Goal: Task Accomplishment & Management: Complete application form

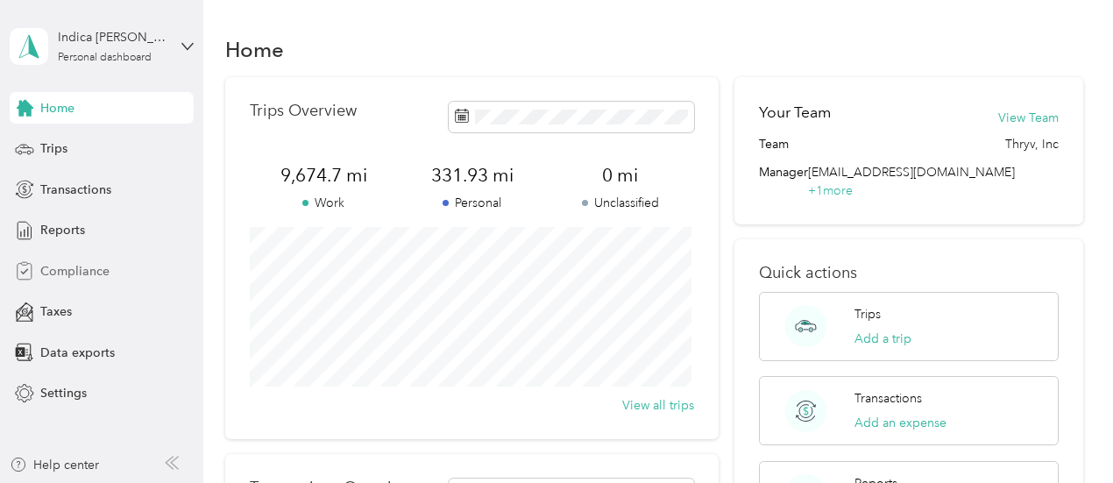
click at [69, 271] on span "Compliance" at bounding box center [74, 271] width 69 height 18
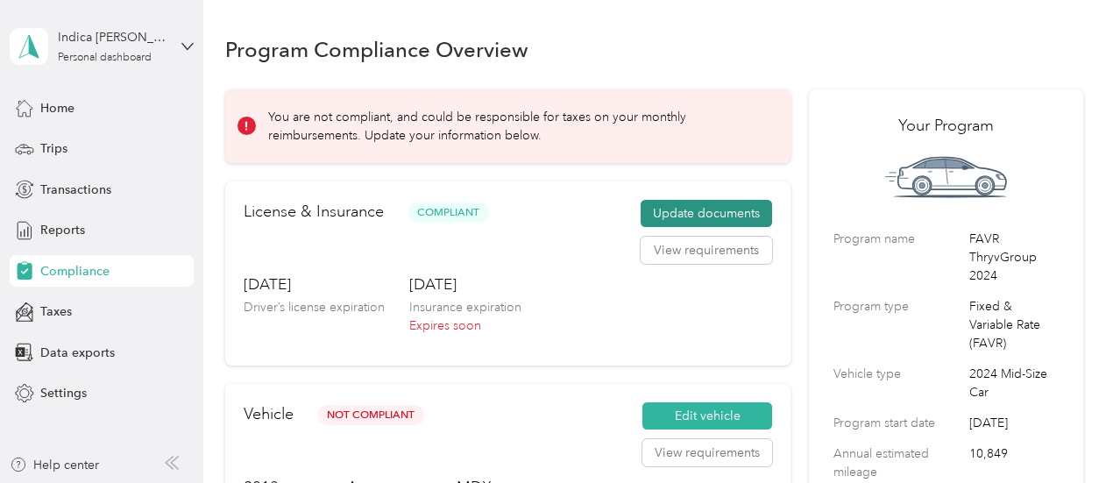
click at [686, 204] on button "Update documents" at bounding box center [706, 214] width 131 height 28
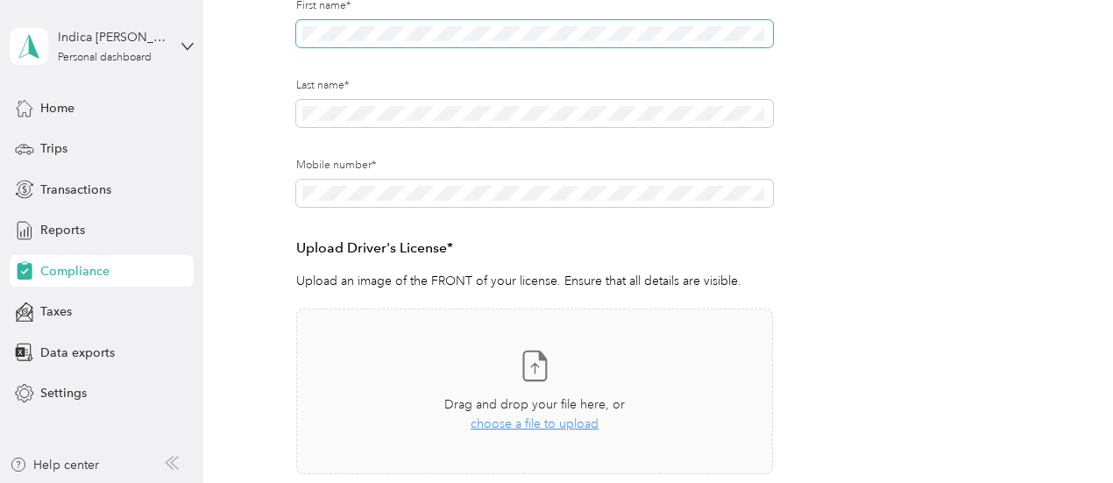
scroll to position [411, 0]
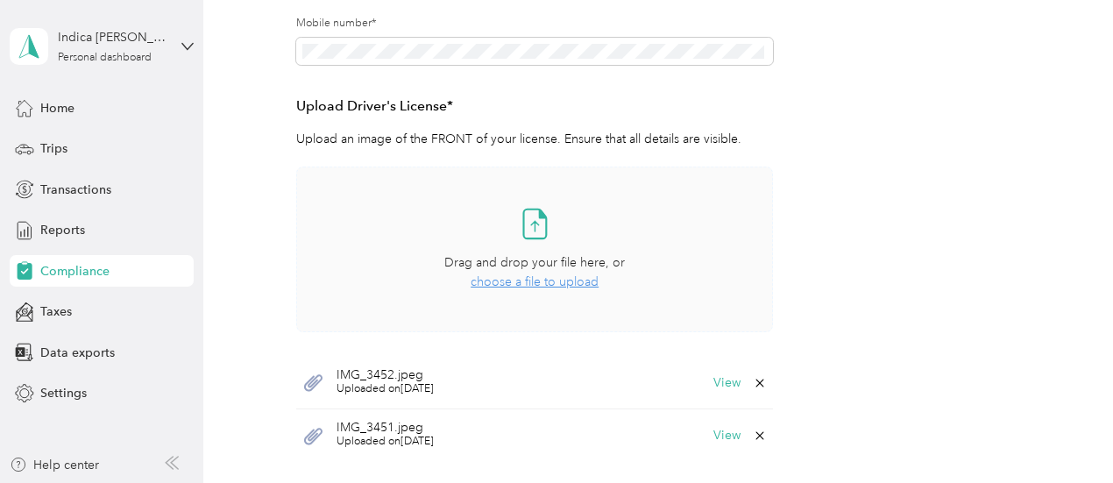
click at [544, 282] on span "choose a file to upload" at bounding box center [535, 281] width 128 height 15
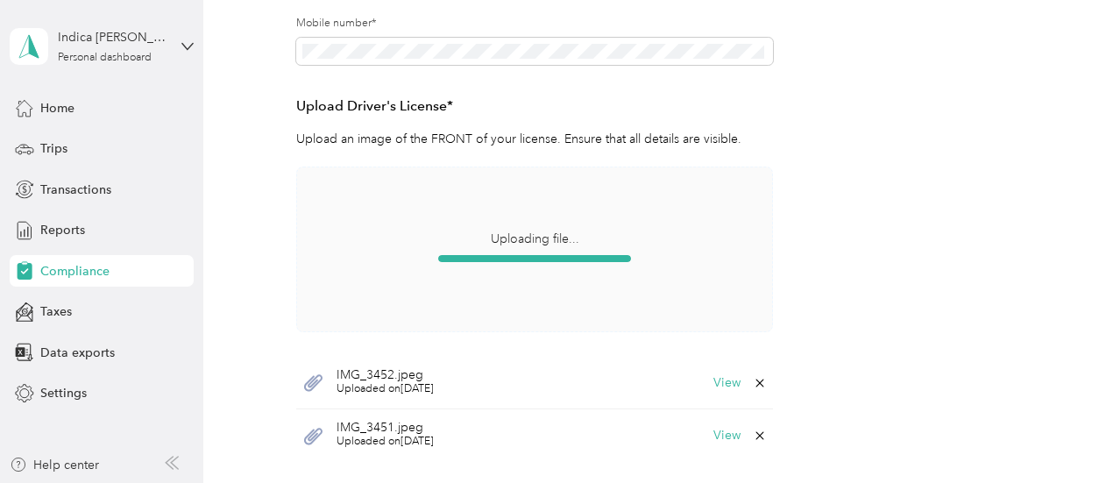
scroll to position [572, 0]
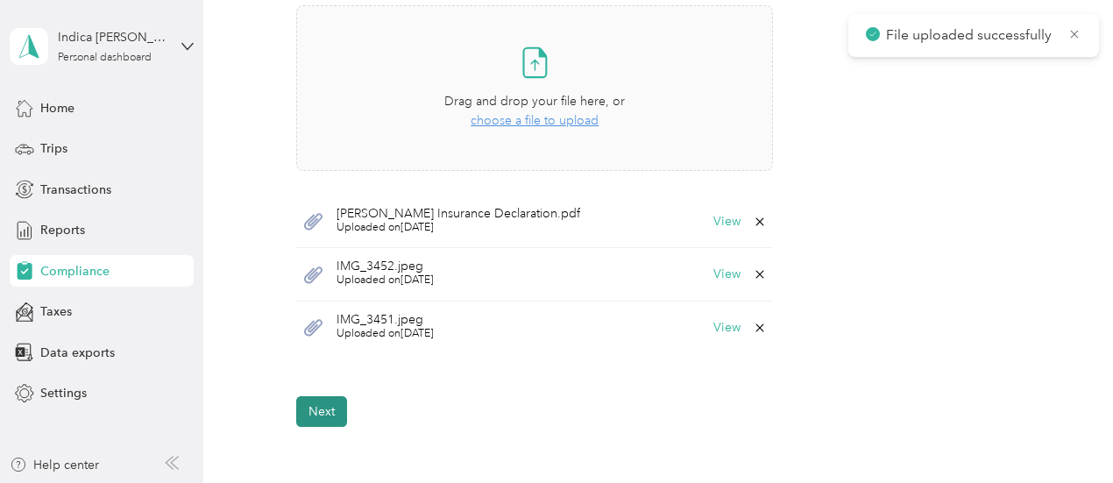
click at [327, 396] on button "Next" at bounding box center [321, 411] width 51 height 31
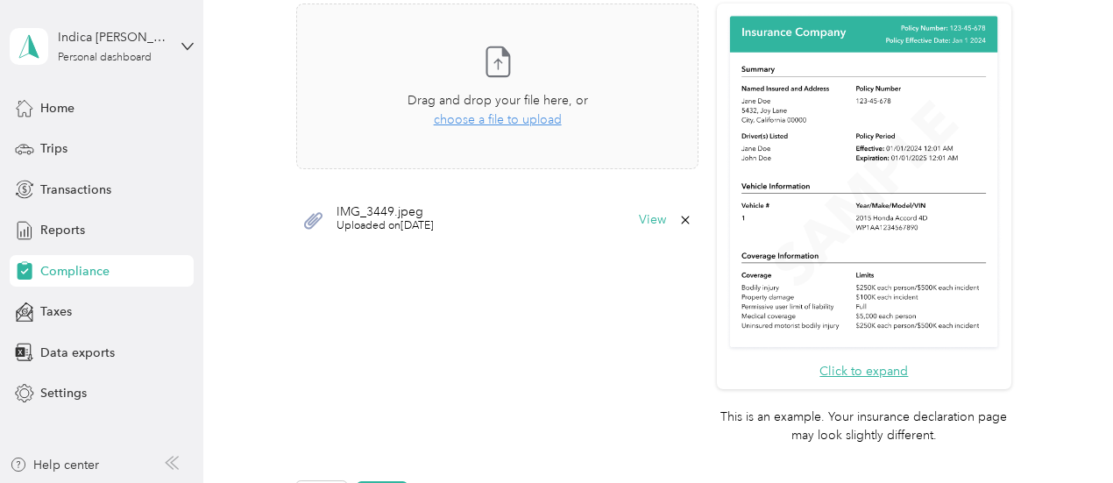
scroll to position [833, 0]
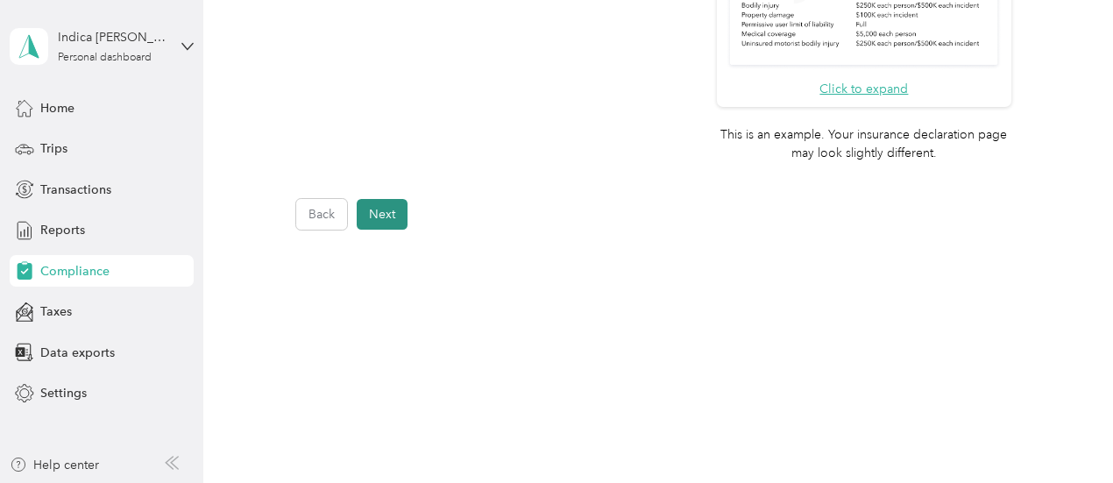
click at [398, 217] on button "Next" at bounding box center [382, 214] width 51 height 31
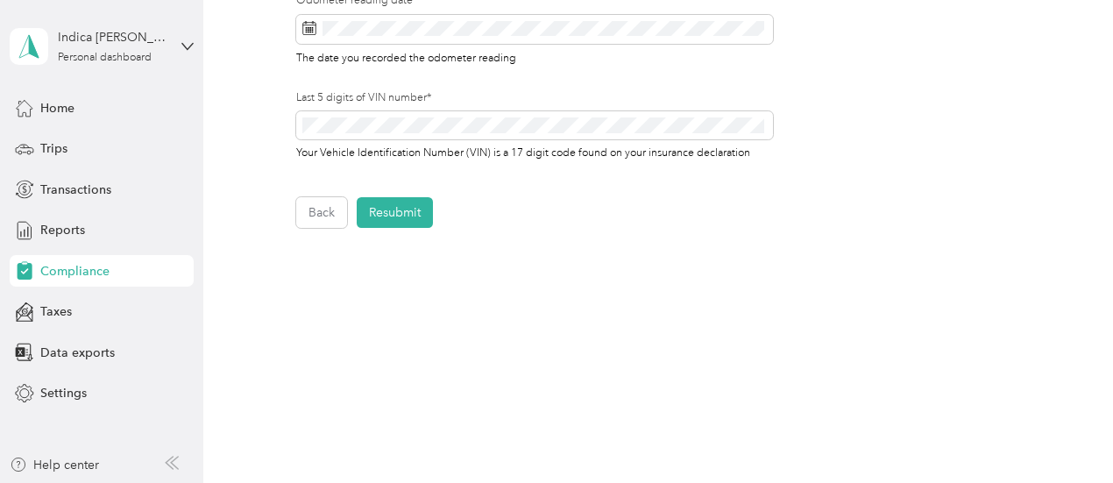
scroll to position [764, 0]
click at [386, 217] on button "Resubmit" at bounding box center [395, 213] width 76 height 31
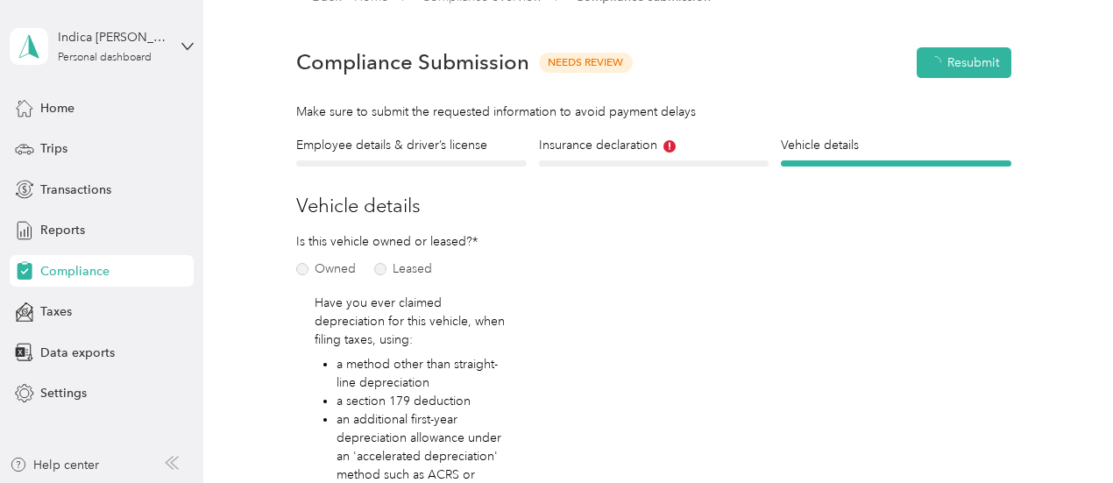
scroll to position [21, 0]
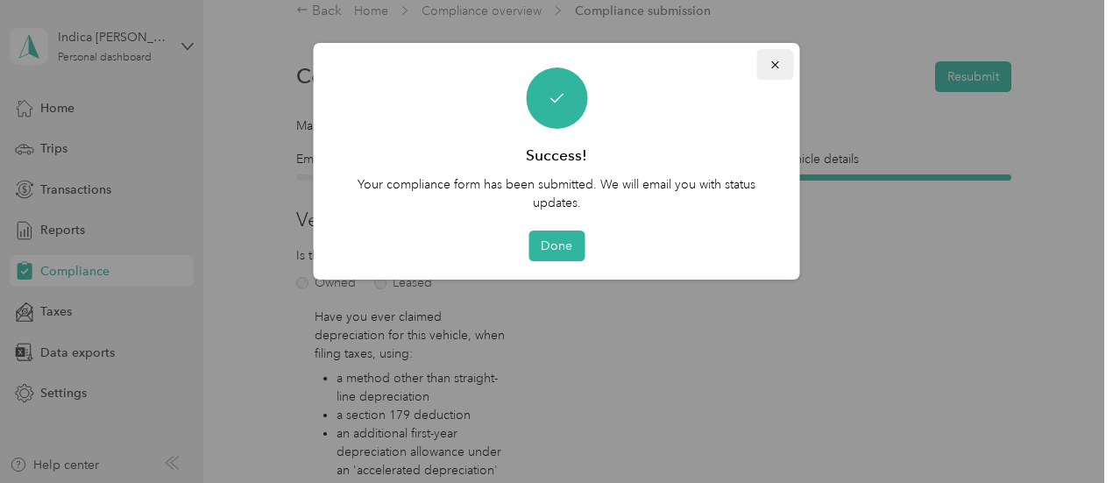
click at [780, 62] on icon "button" at bounding box center [776, 65] width 12 height 12
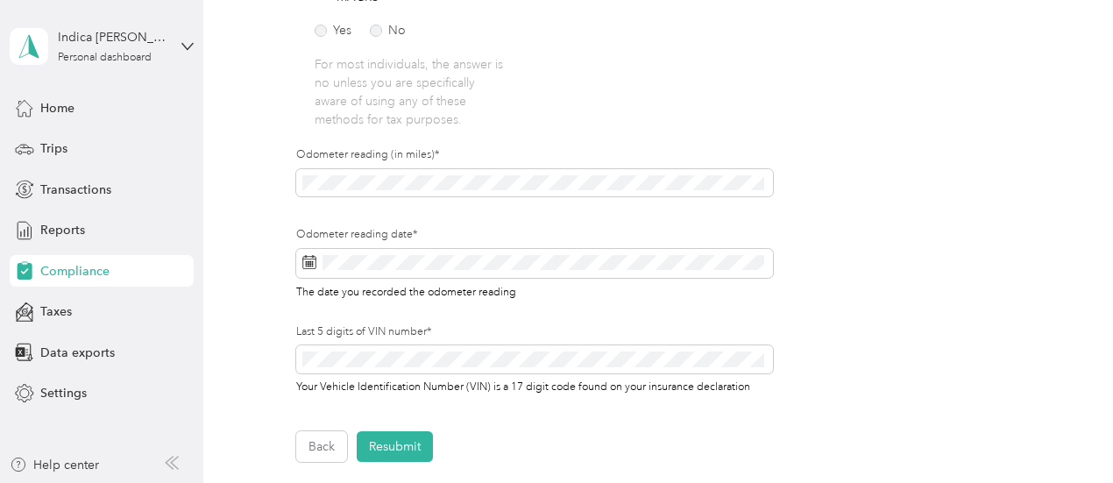
scroll to position [531, 0]
click at [398, 441] on button "Resubmit" at bounding box center [395, 446] width 76 height 31
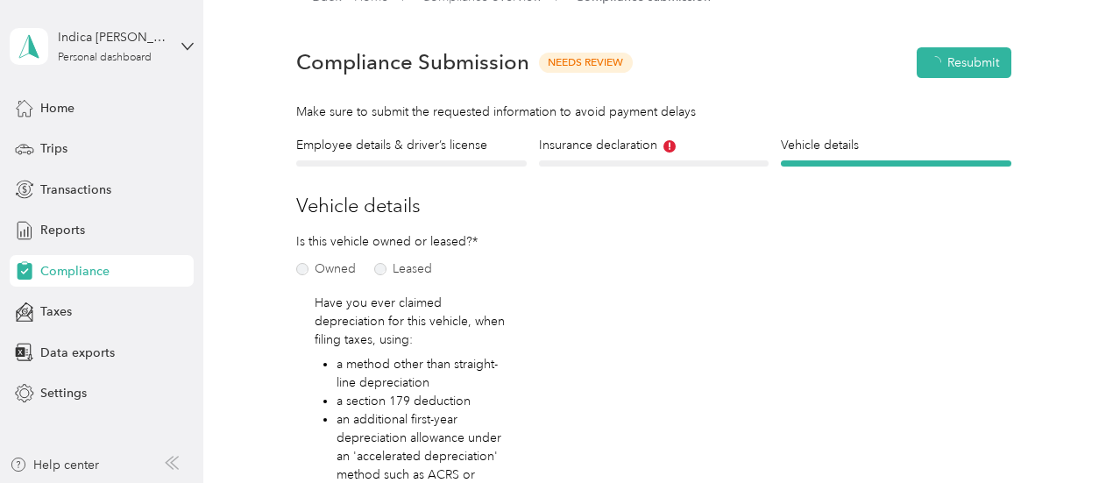
scroll to position [21, 0]
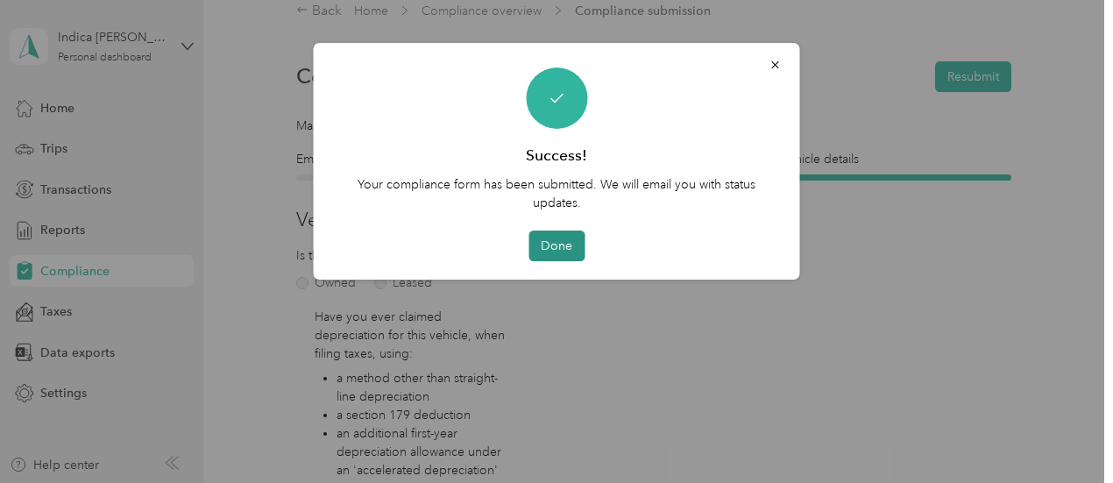
click at [561, 245] on button "Done" at bounding box center [557, 246] width 56 height 31
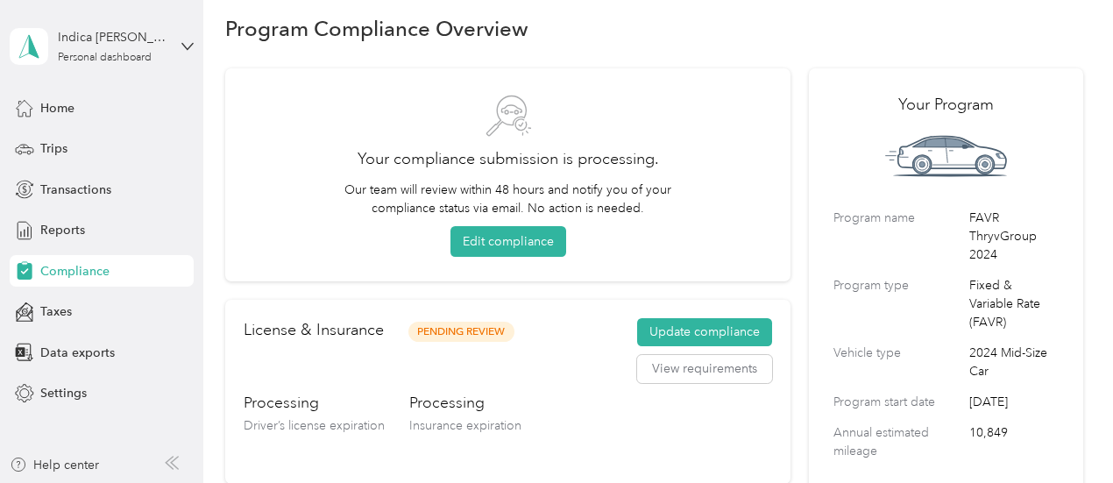
scroll to position [72, 0]
